Goal: Download file/media

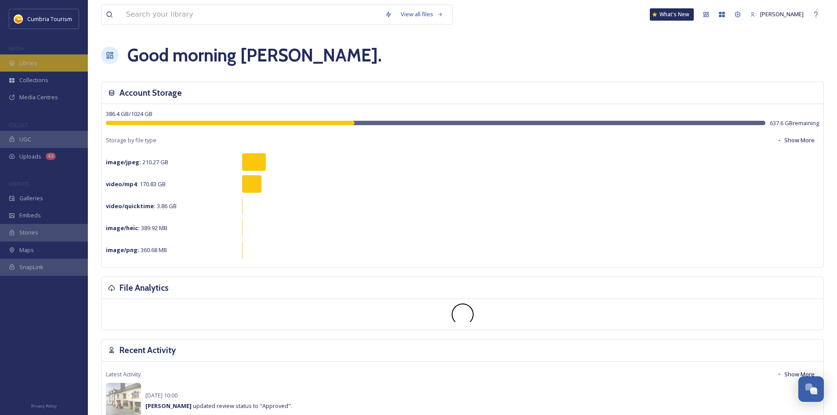
click at [45, 64] on div "Library" at bounding box center [44, 62] width 88 height 17
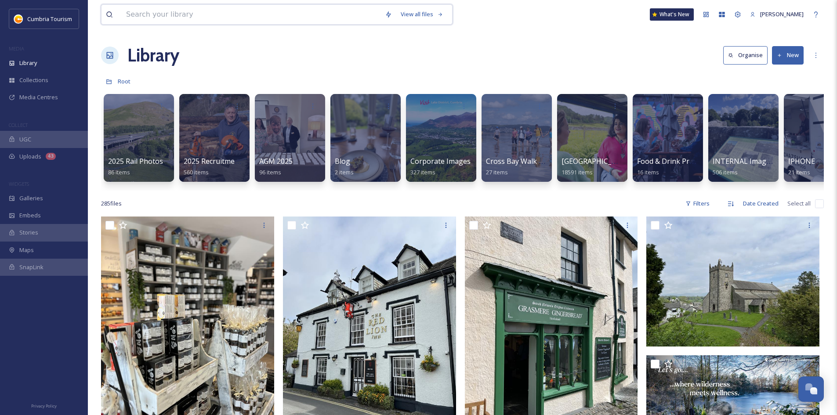
click at [178, 15] on input at bounding box center [251, 14] width 259 height 19
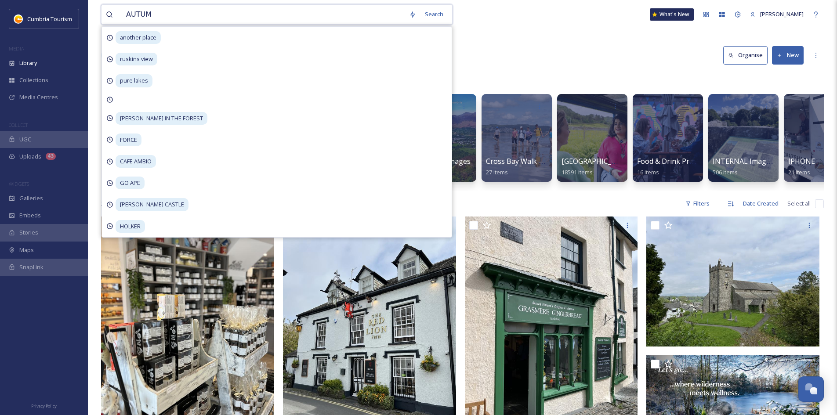
type input "AUTUMN"
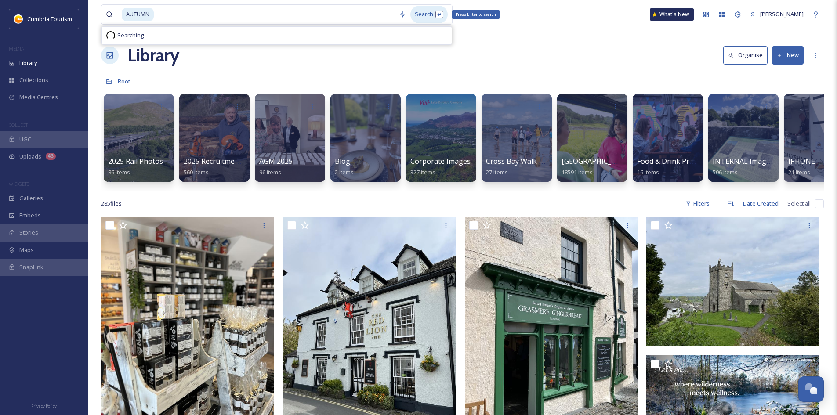
click at [424, 17] on div "Search Press Enter to search" at bounding box center [428, 14] width 37 height 17
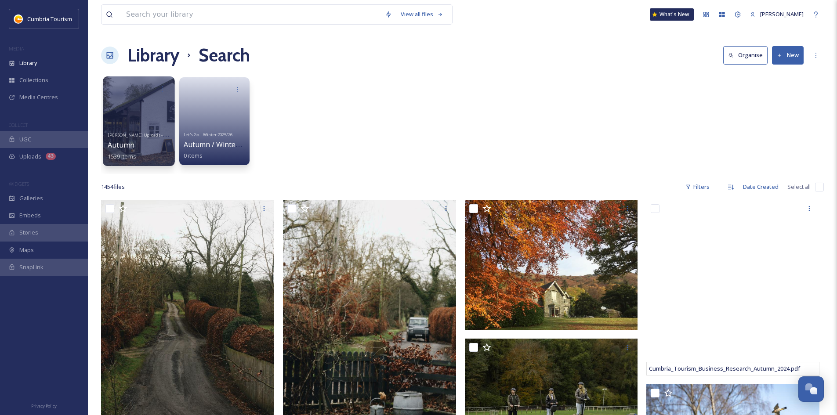
click at [131, 118] on div at bounding box center [139, 121] width 72 height 90
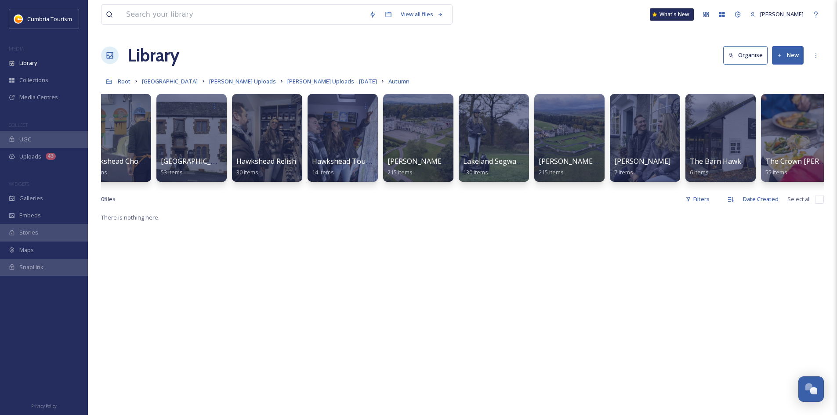
scroll to position [0, 778]
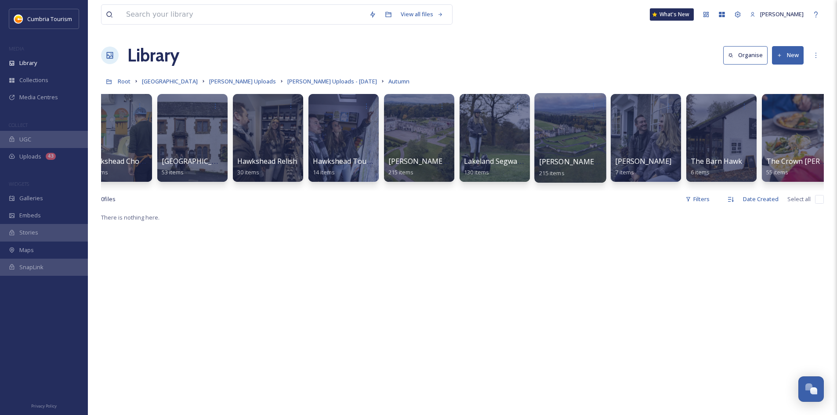
click at [563, 142] on div at bounding box center [570, 138] width 72 height 90
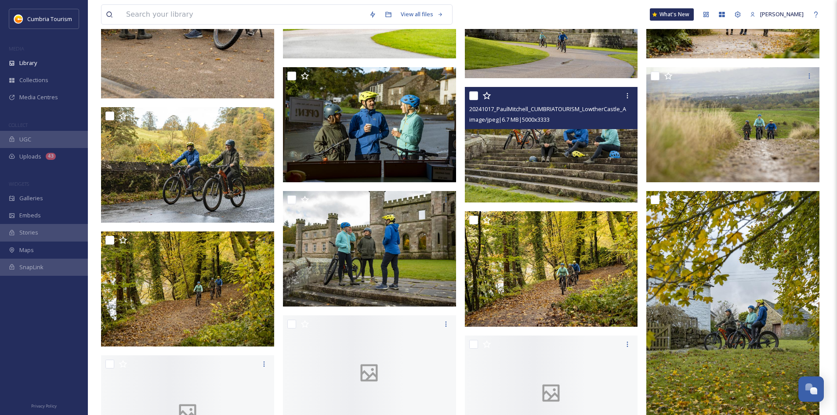
scroll to position [1977, 0]
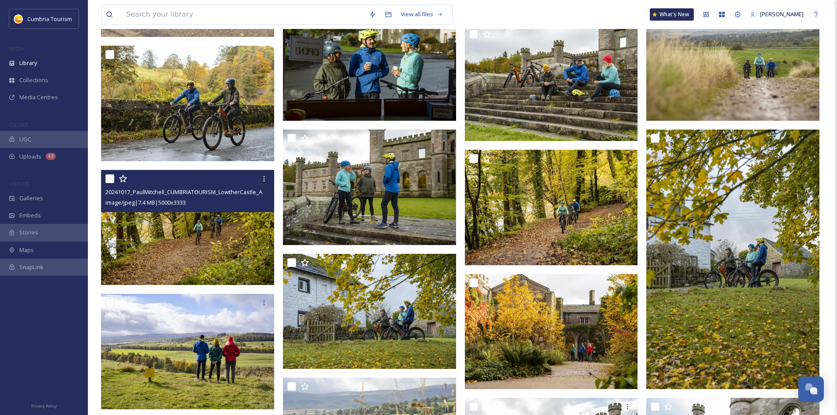
click at [232, 230] on img at bounding box center [187, 228] width 173 height 116
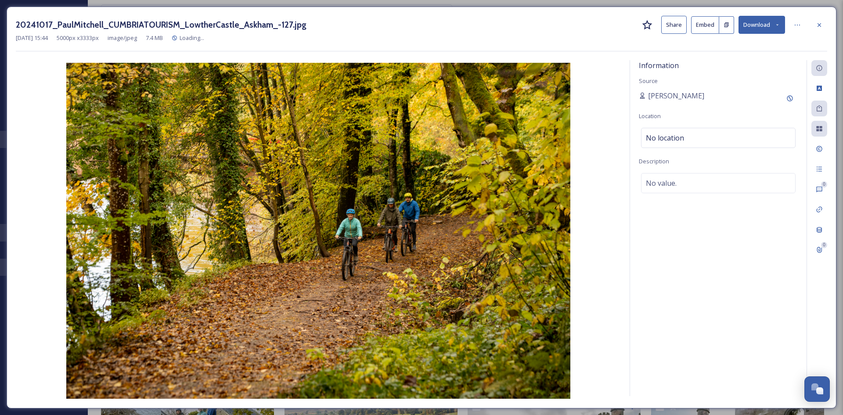
click at [764, 26] on button "Download" at bounding box center [762, 25] width 47 height 18
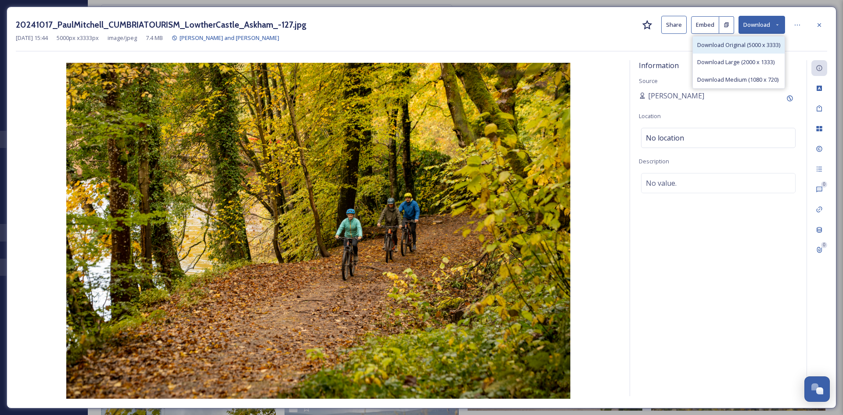
click at [748, 45] on span "Download Original (5000 x 3333)" at bounding box center [739, 45] width 83 height 8
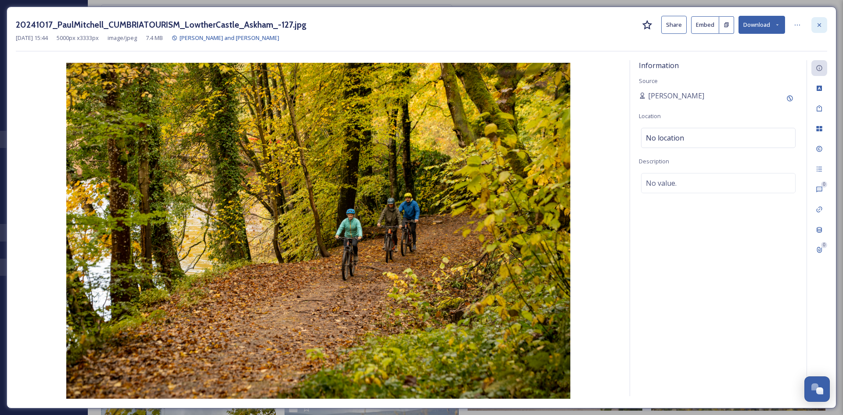
click at [820, 25] on icon at bounding box center [819, 25] width 7 height 7
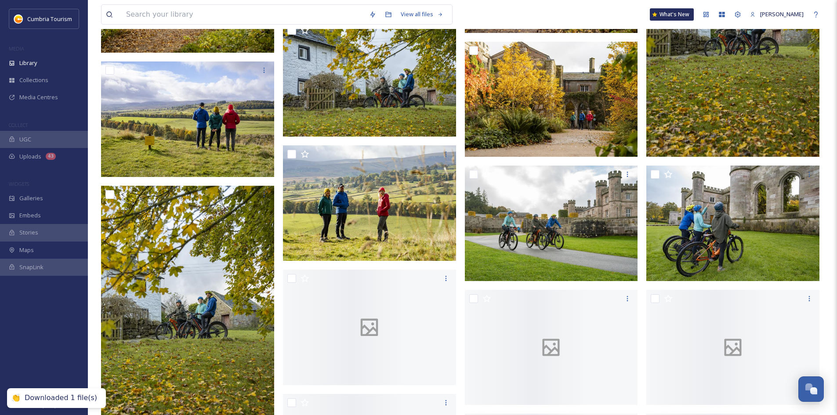
scroll to position [2240, 0]
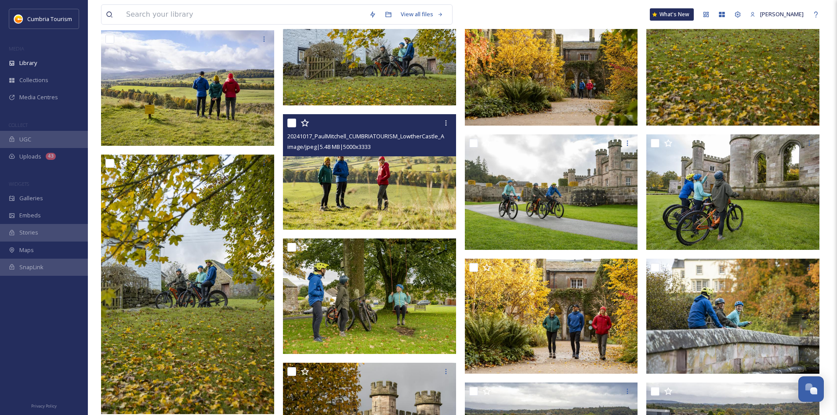
click at [389, 181] on img at bounding box center [369, 172] width 173 height 116
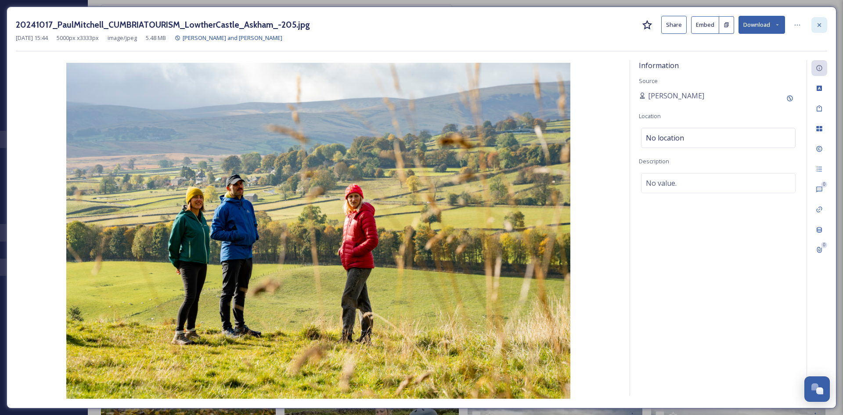
click at [818, 24] on icon at bounding box center [820, 25] width 4 height 4
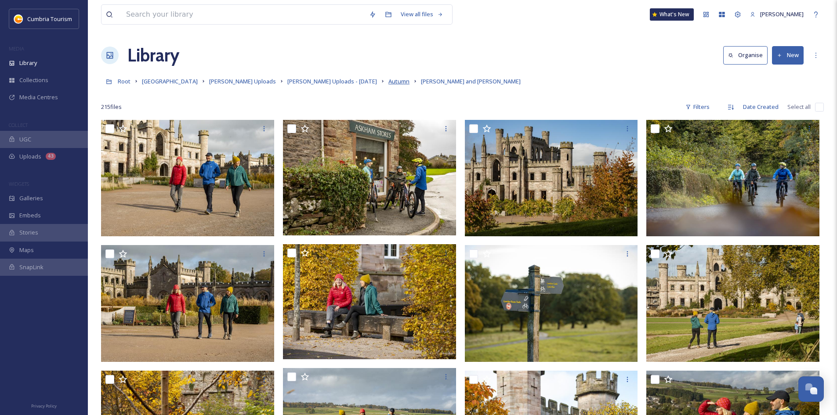
click at [388, 81] on span "Autumn" at bounding box center [398, 81] width 21 height 8
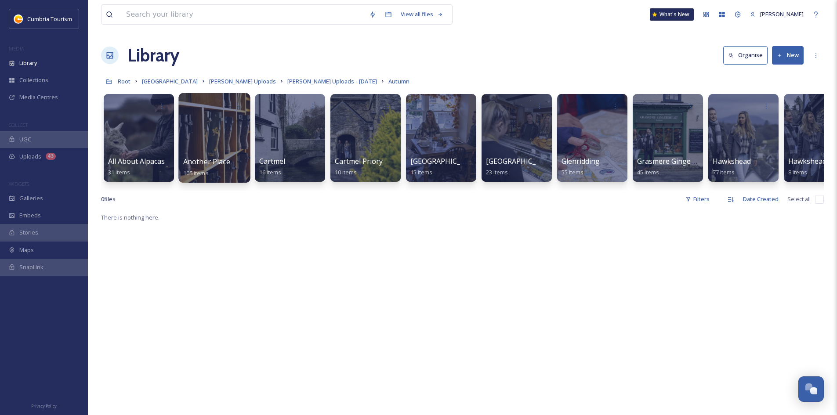
click at [217, 142] on div at bounding box center [214, 138] width 72 height 90
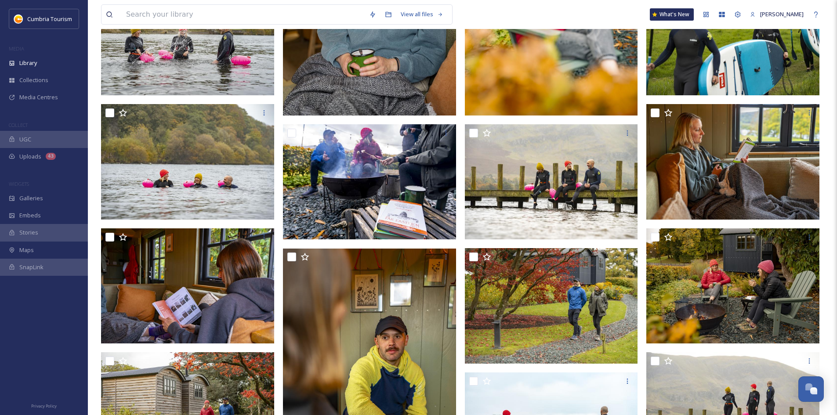
scroll to position [395, 0]
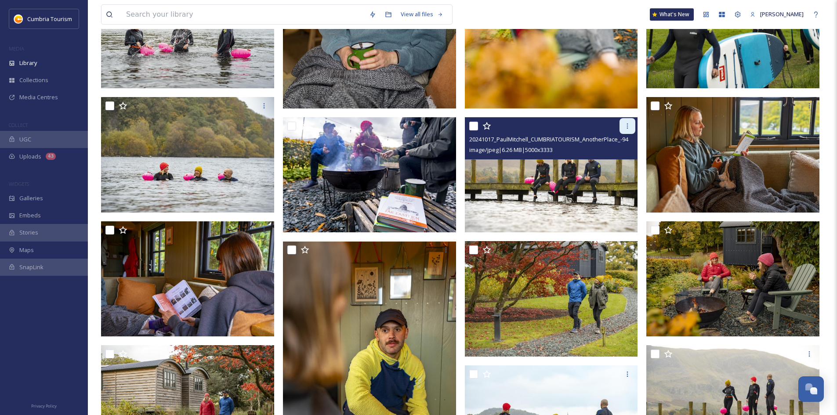
click at [625, 126] on icon at bounding box center [627, 126] width 7 height 7
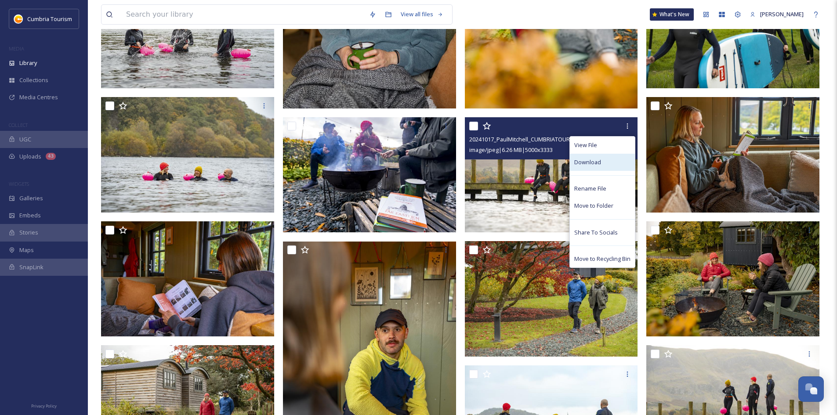
click at [600, 161] on span "Download" at bounding box center [587, 162] width 27 height 8
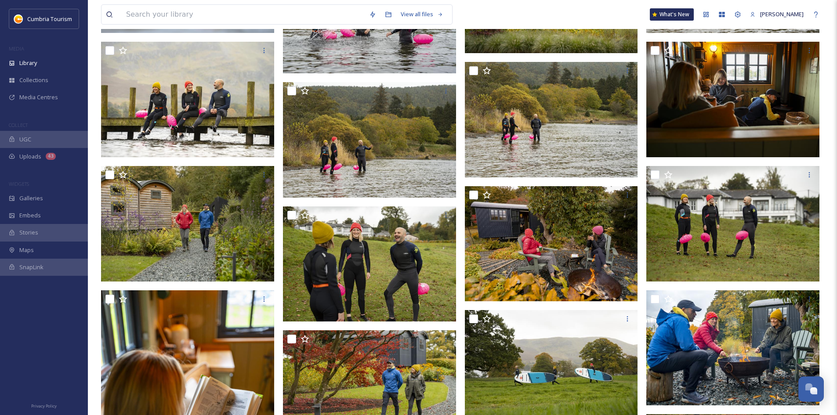
scroll to position [1274, 0]
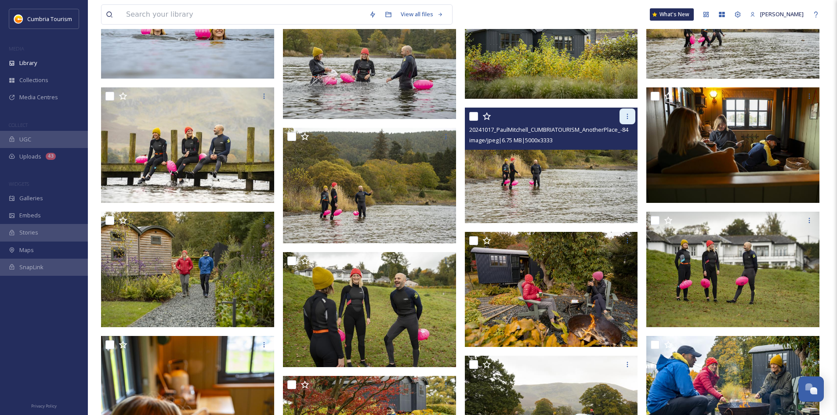
click at [632, 117] on div at bounding box center [627, 117] width 16 height 16
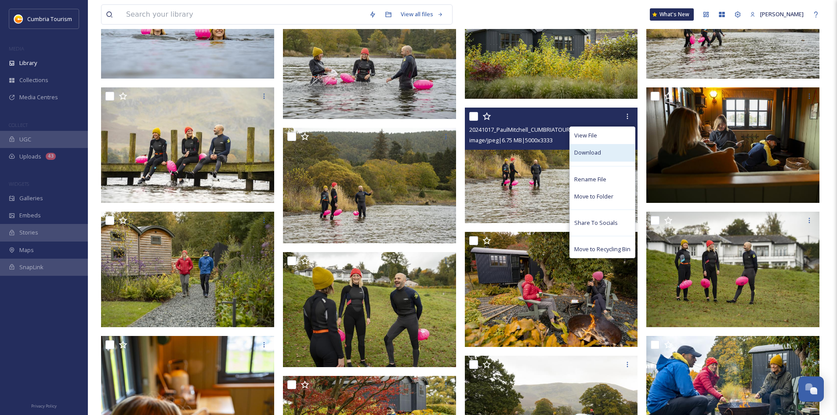
click at [598, 149] on span "Download" at bounding box center [587, 152] width 27 height 8
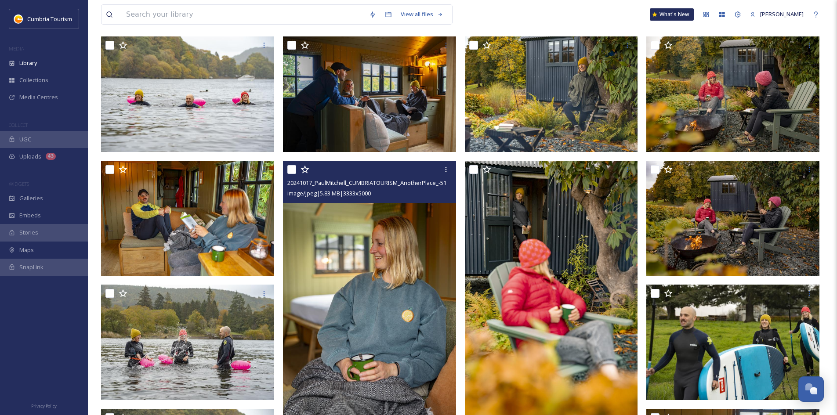
scroll to position [0, 0]
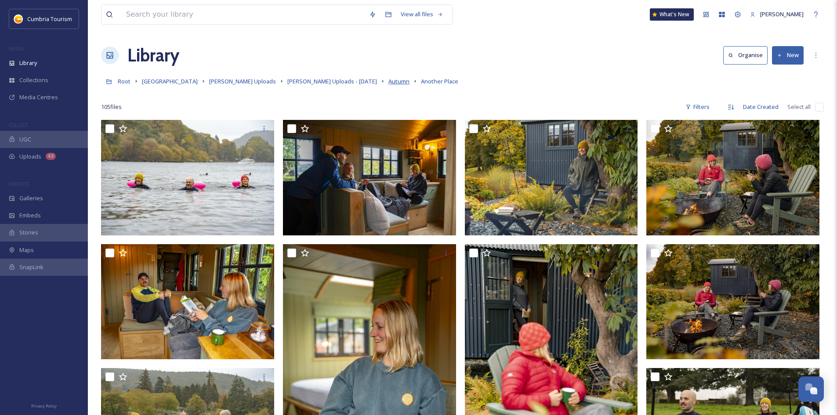
click at [388, 80] on span "Autumn" at bounding box center [398, 81] width 21 height 8
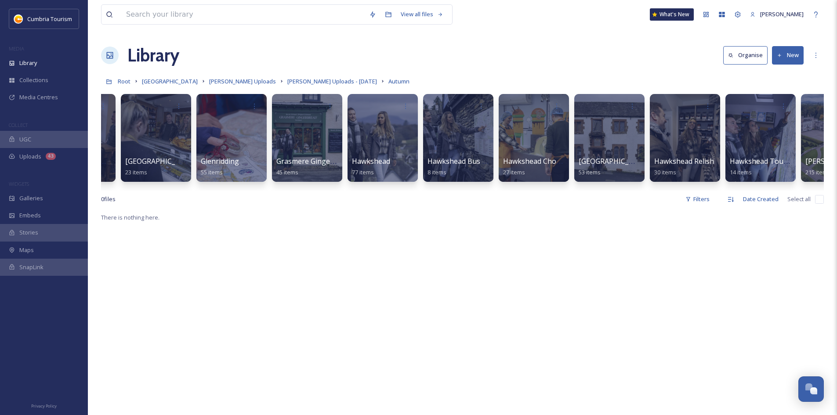
scroll to position [0, 363]
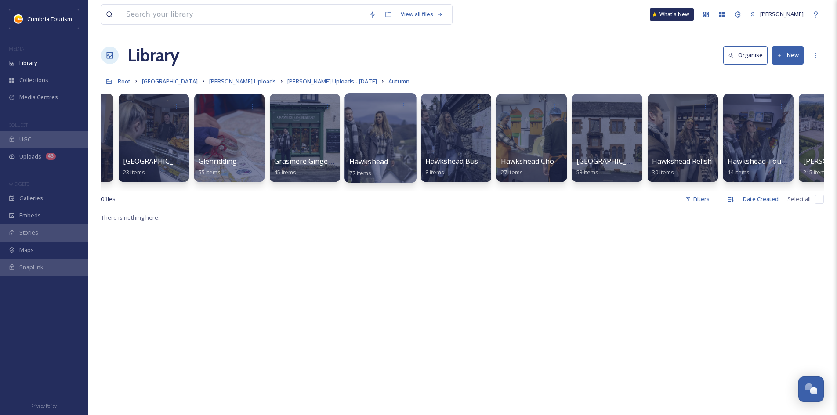
click at [372, 125] on div at bounding box center [380, 138] width 72 height 90
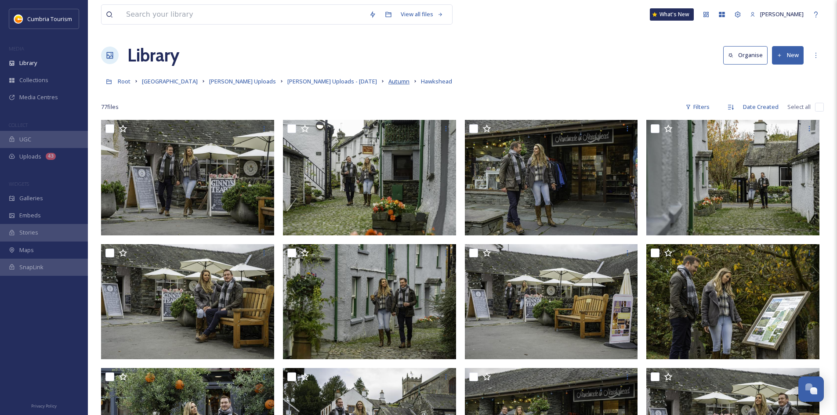
click at [388, 83] on span "Autumn" at bounding box center [398, 81] width 21 height 8
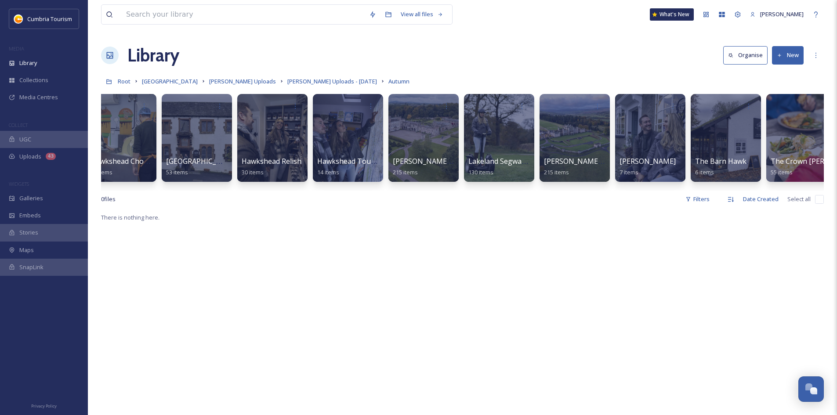
scroll to position [0, 774]
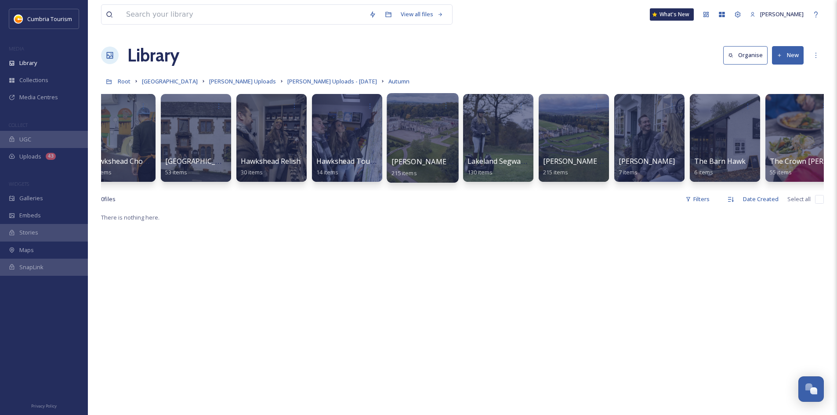
click at [436, 139] on div at bounding box center [423, 138] width 72 height 90
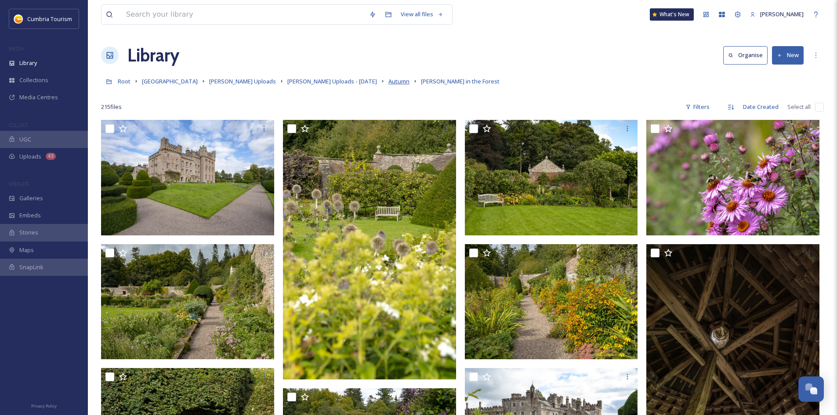
click at [388, 83] on span "Autumn" at bounding box center [398, 81] width 21 height 8
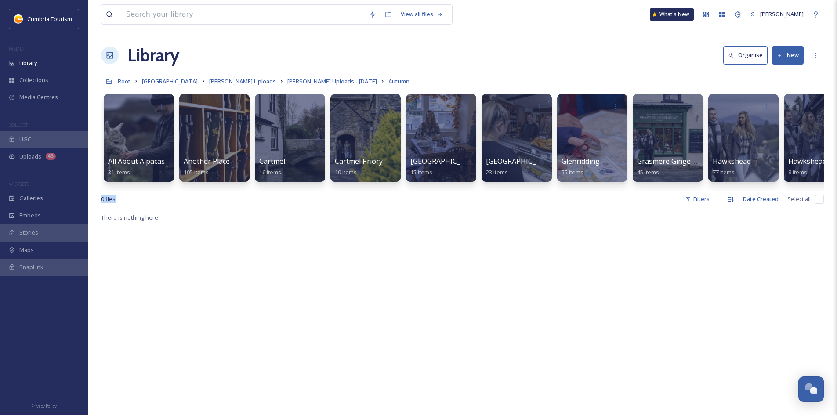
drag, startPoint x: 244, startPoint y: 199, endPoint x: 282, endPoint y: 195, distance: 37.5
click at [282, 195] on div "View all files What's New [PERSON_NAME] Library Organise New Root Cumbria Media…" at bounding box center [462, 313] width 749 height 627
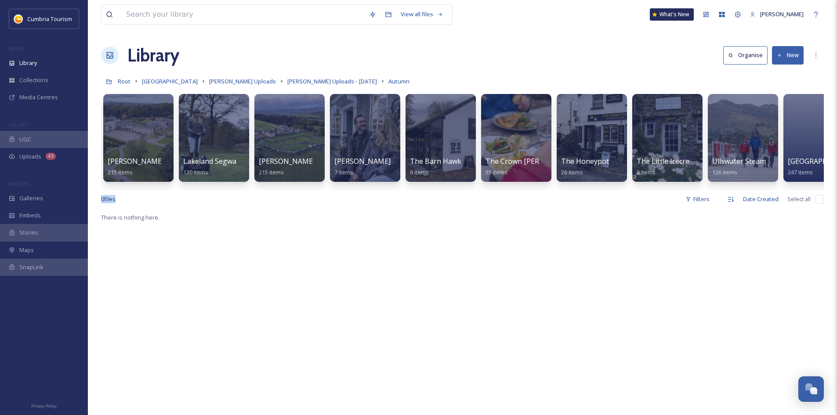
scroll to position [0, 1091]
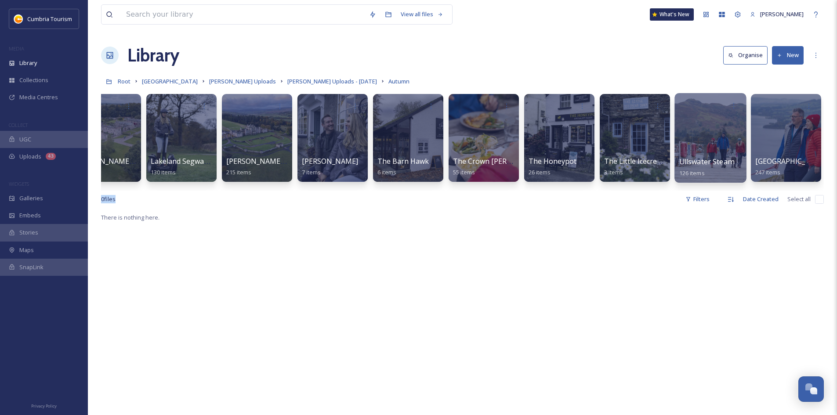
click at [718, 119] on div at bounding box center [710, 138] width 72 height 90
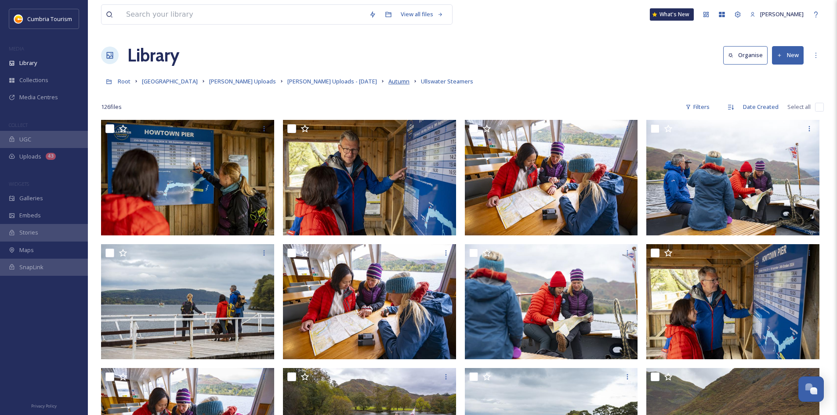
click at [388, 82] on span "Autumn" at bounding box center [398, 81] width 21 height 8
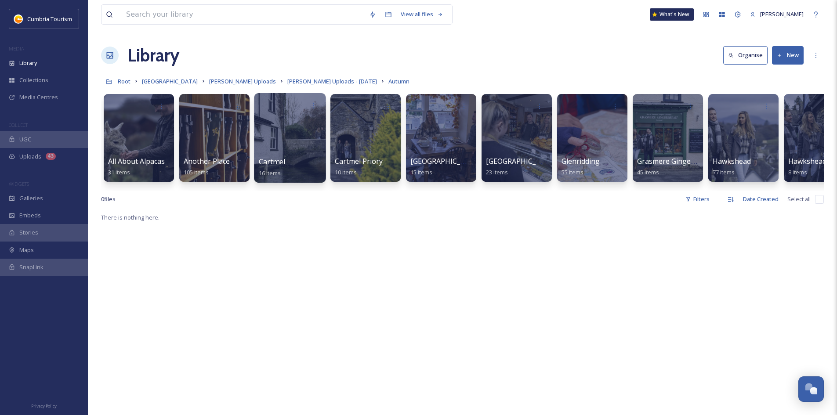
click at [283, 171] on div "Cartmel 16 items" at bounding box center [290, 167] width 63 height 22
click at [290, 117] on div at bounding box center [290, 138] width 72 height 90
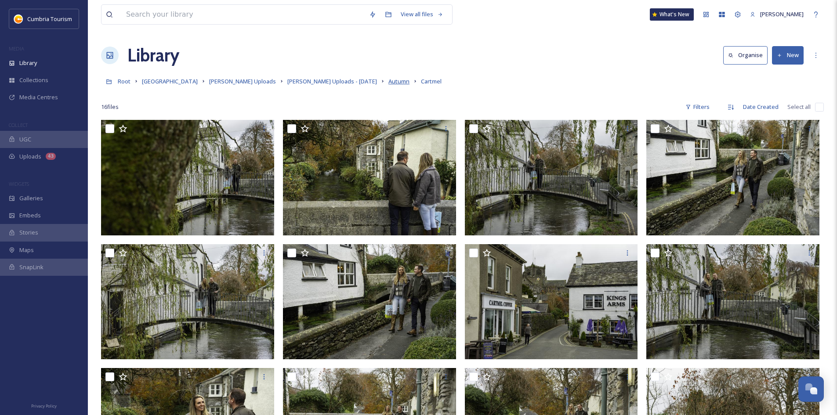
click at [388, 83] on span "Autumn" at bounding box center [398, 81] width 21 height 8
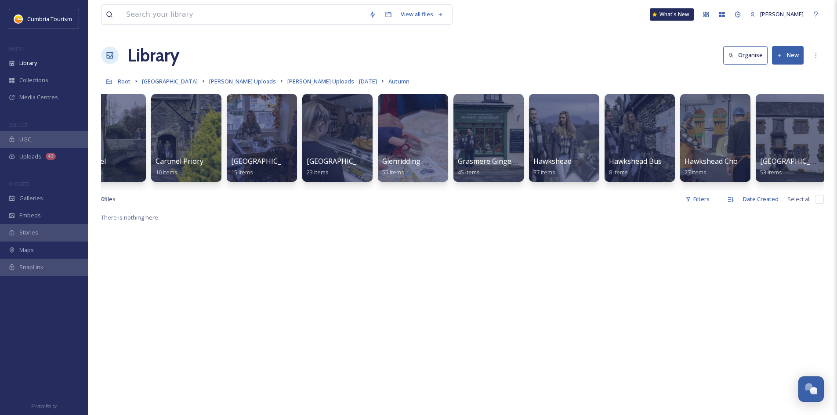
scroll to position [0, 194]
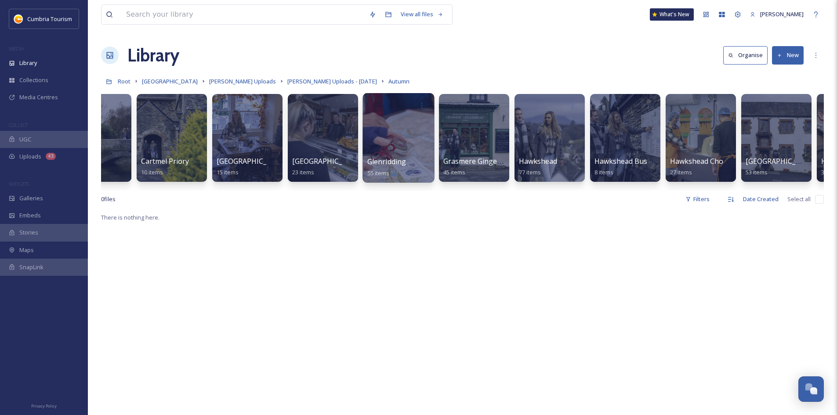
click at [406, 147] on div at bounding box center [398, 138] width 72 height 90
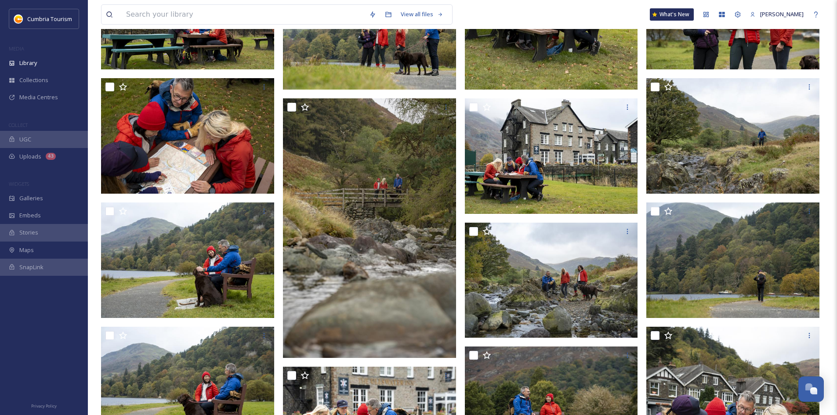
scroll to position [703, 0]
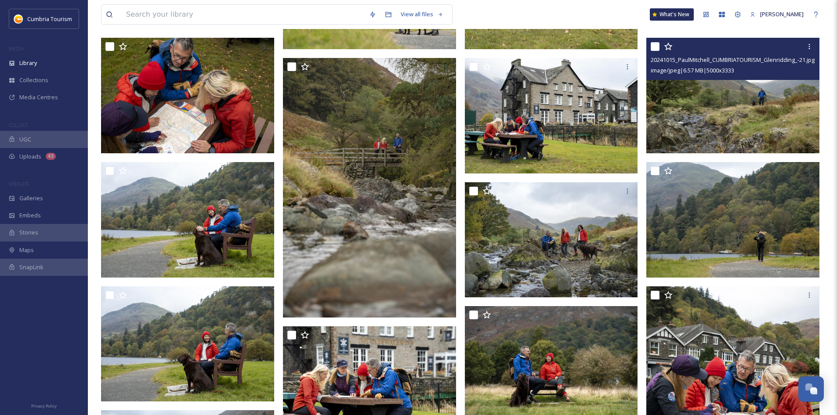
click at [785, 110] on img at bounding box center [732, 96] width 173 height 116
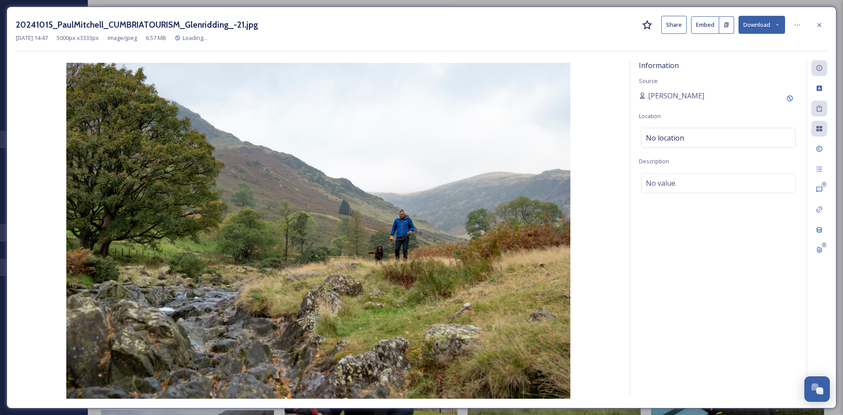
click at [761, 28] on button "Download" at bounding box center [762, 25] width 47 height 18
click at [753, 47] on span "Download Original (5000 x 3333)" at bounding box center [739, 45] width 83 height 8
click at [822, 25] on icon at bounding box center [819, 25] width 7 height 7
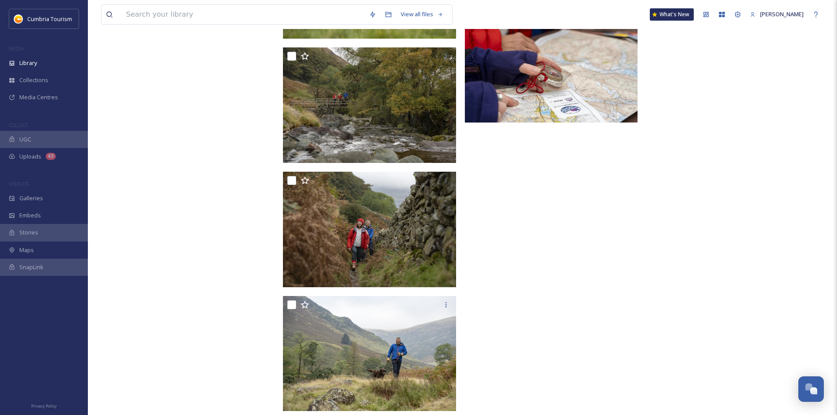
scroll to position [1882, 0]
